Goal: Task Accomplishment & Management: Manage account settings

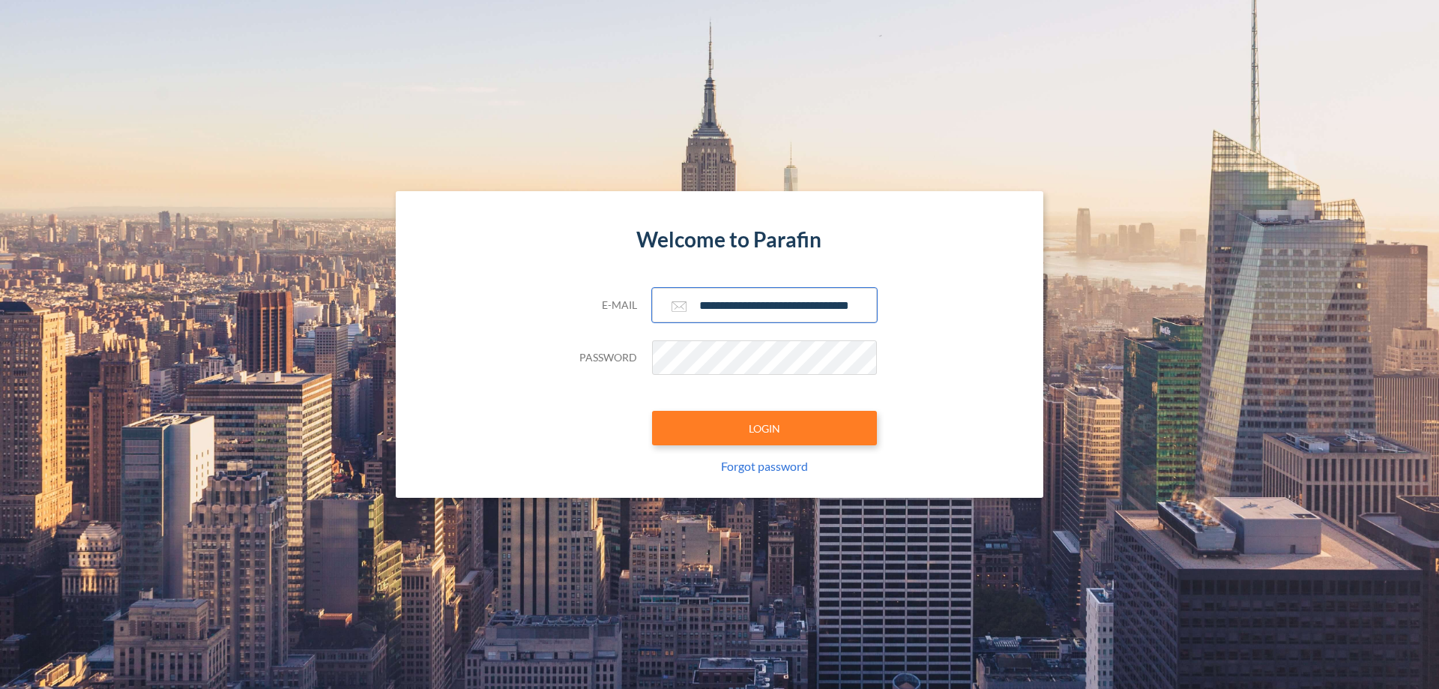
type input "**********"
click at [764, 428] on button "LOGIN" at bounding box center [764, 428] width 225 height 34
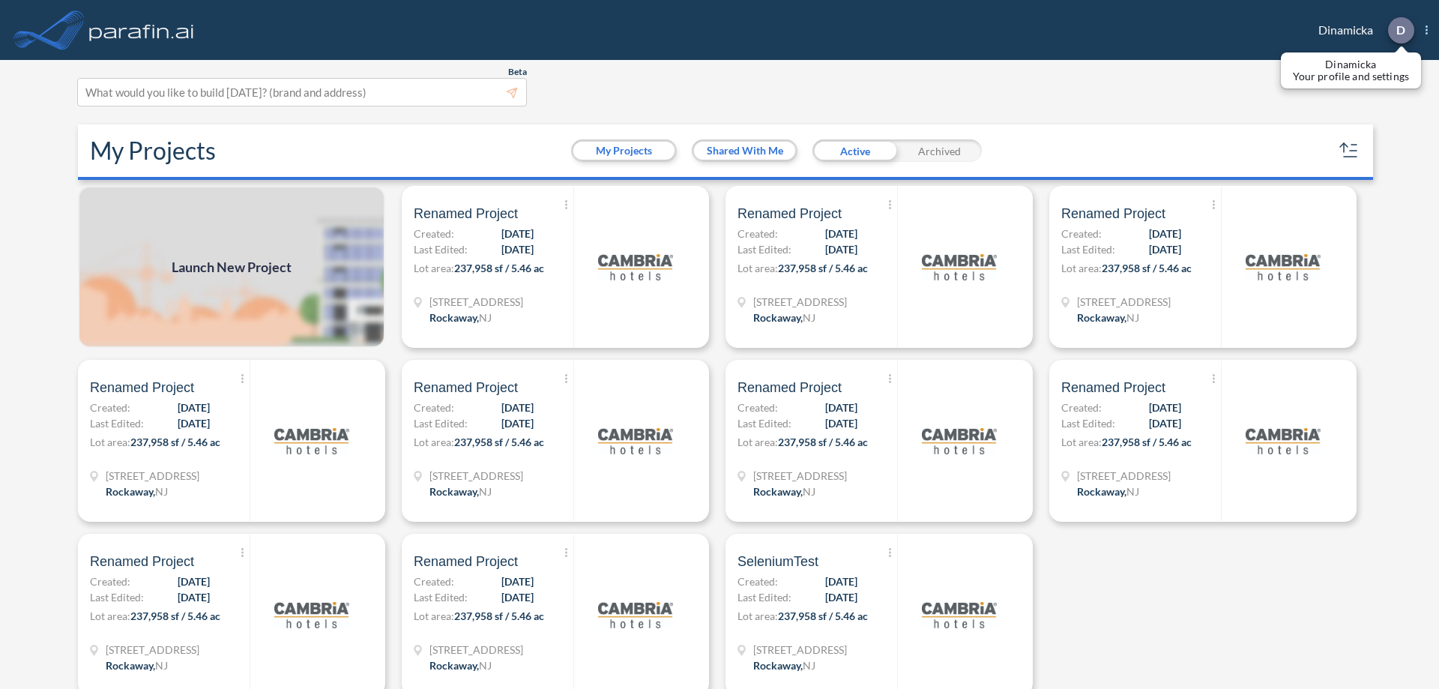
click at [1400, 30] on p "D" at bounding box center [1400, 29] width 9 height 13
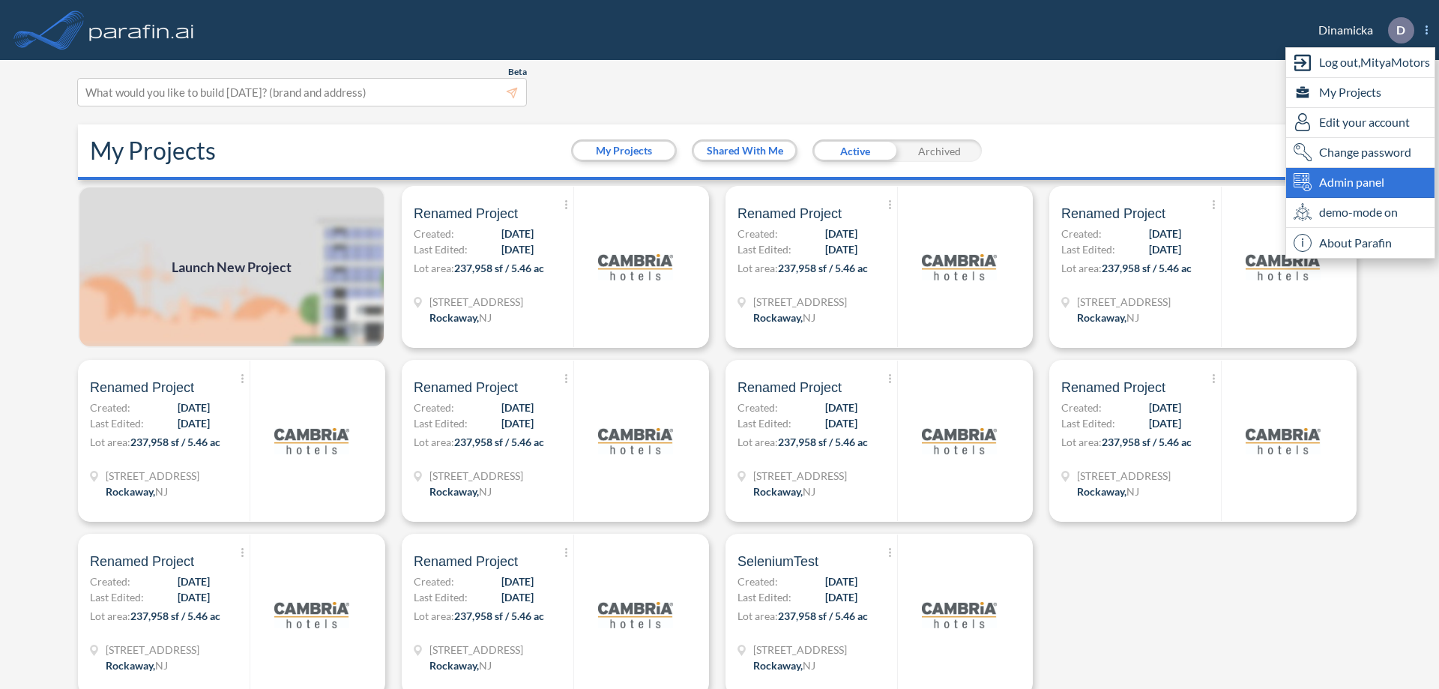
click at [1360, 182] on span "Admin panel" at bounding box center [1351, 182] width 65 height 18
